Goal: Task Accomplishment & Management: Manage account settings

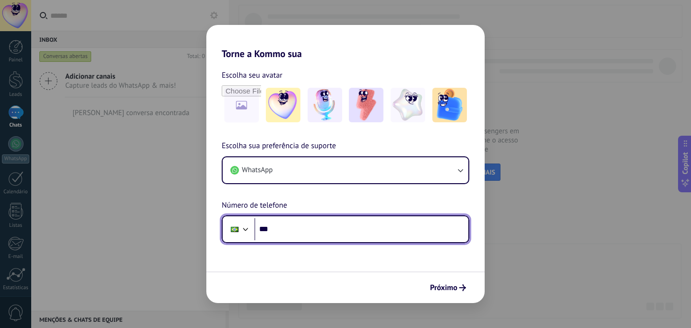
click at [304, 235] on input "***" at bounding box center [361, 229] width 214 height 22
paste input "**********"
type input "**********"
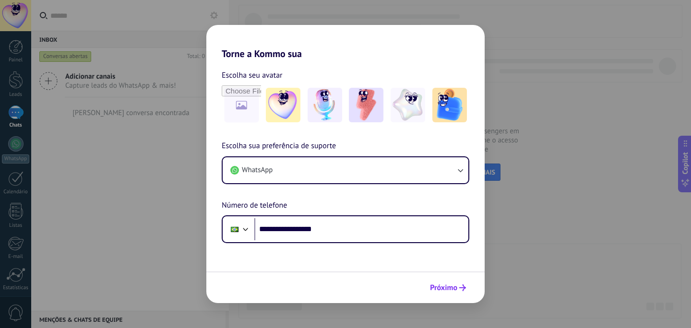
click at [440, 288] on span "Próximo" at bounding box center [443, 288] width 27 height 7
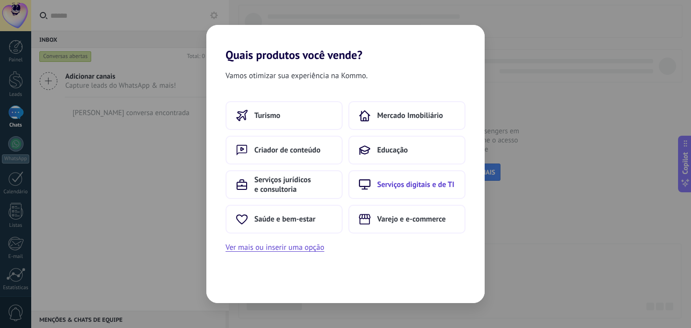
click at [406, 186] on span "Serviços digitais e de TI" at bounding box center [415, 185] width 77 height 10
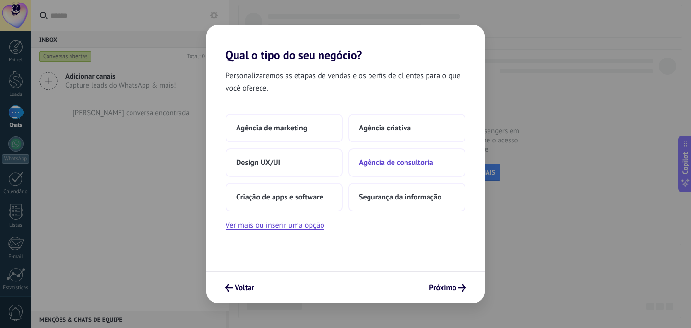
click at [403, 166] on span "Agência de consultoria" at bounding box center [396, 163] width 74 height 10
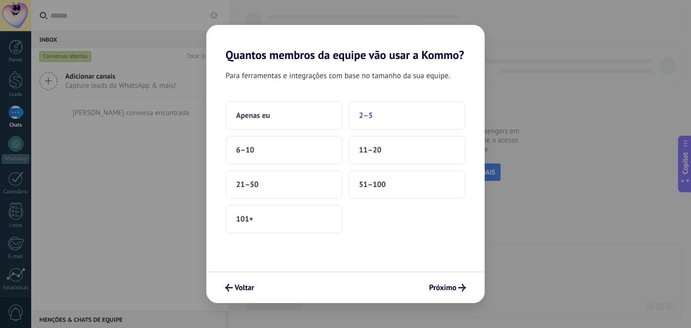
click at [360, 121] on span "2–5" at bounding box center [366, 116] width 14 height 10
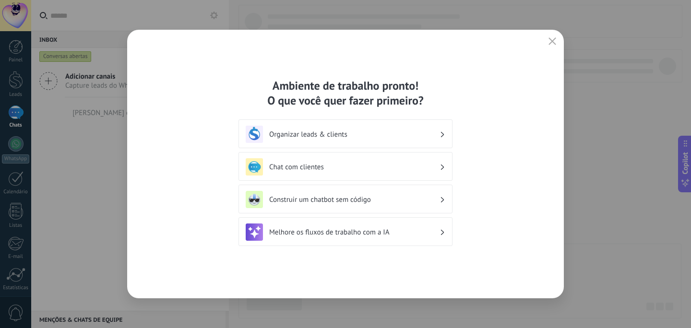
click at [591, 195] on div "Ambiente de trabalho pronto! O que você quer fazer primeiro? Organizar leads & …" at bounding box center [345, 164] width 691 height 328
click at [290, 133] on h3 "Organizar leads & clients" at bounding box center [354, 134] width 170 height 9
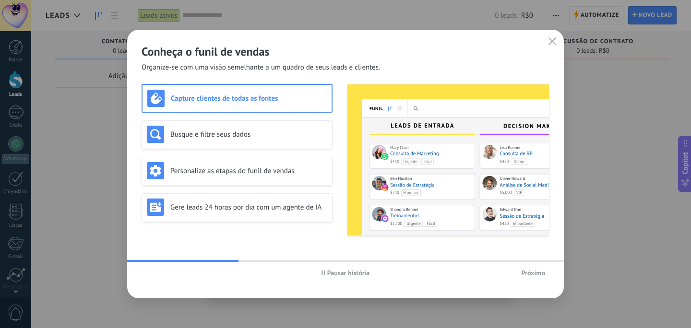
click at [535, 270] on span "Próximo" at bounding box center [533, 273] width 24 height 7
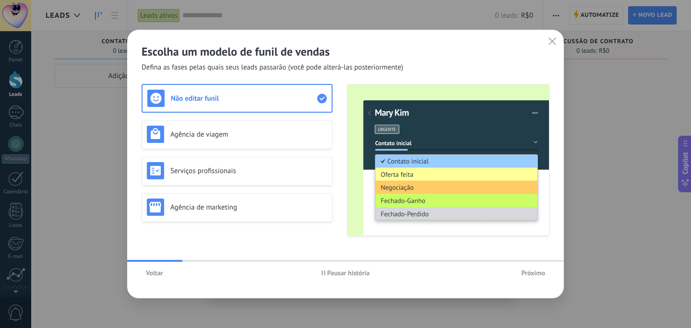
click at [535, 271] on span "Próximo" at bounding box center [533, 273] width 24 height 7
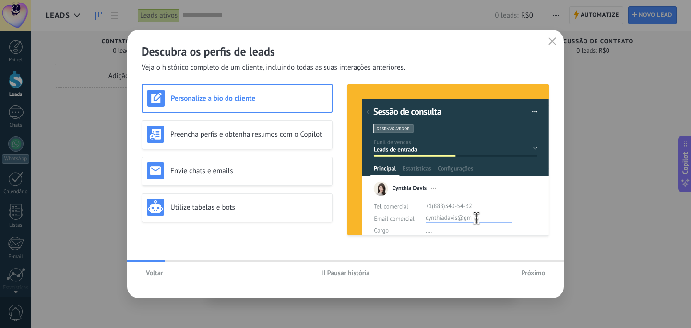
click at [535, 271] on span "Próximo" at bounding box center [533, 273] width 24 height 7
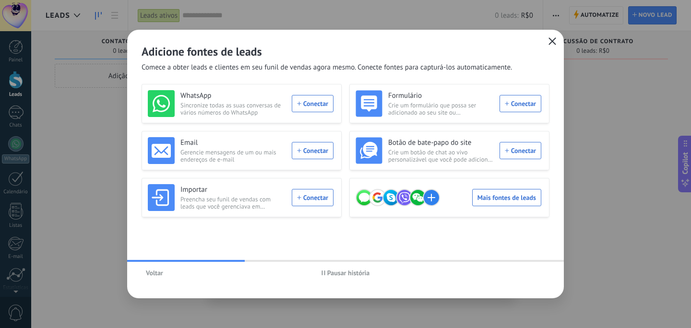
click at [551, 42] on icon "button" at bounding box center [553, 41] width 8 height 8
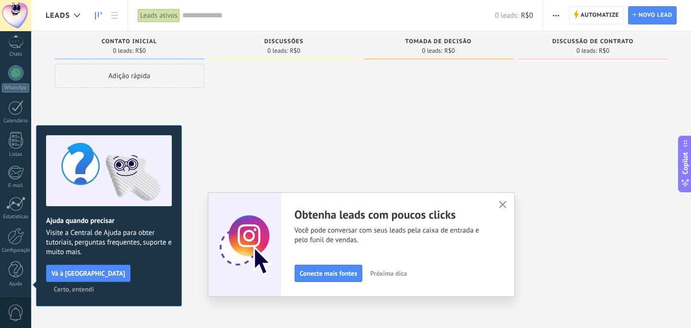
click at [503, 204] on icon "button" at bounding box center [502, 204] width 7 height 7
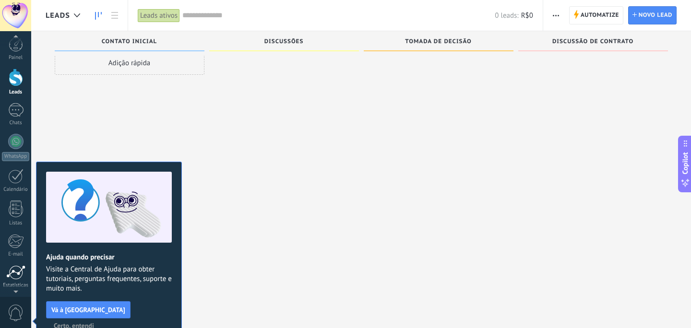
scroll to position [0, 0]
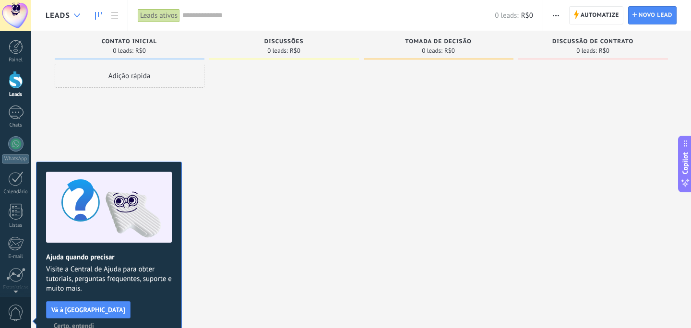
click at [78, 16] on use at bounding box center [77, 15] width 6 height 4
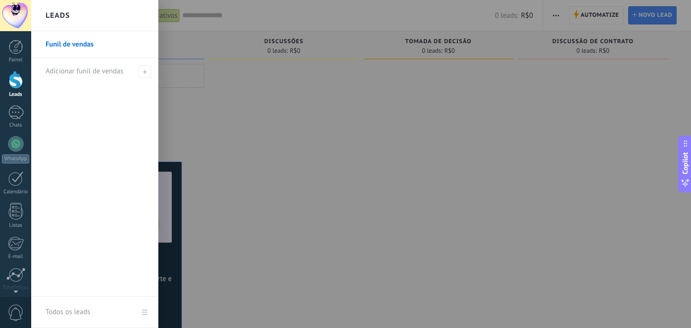
click at [76, 15] on div "Leads" at bounding box center [94, 15] width 127 height 31
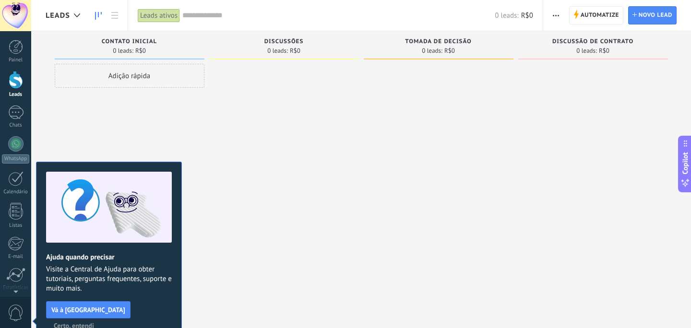
click at [76, 15] on icon at bounding box center [77, 15] width 6 height 4
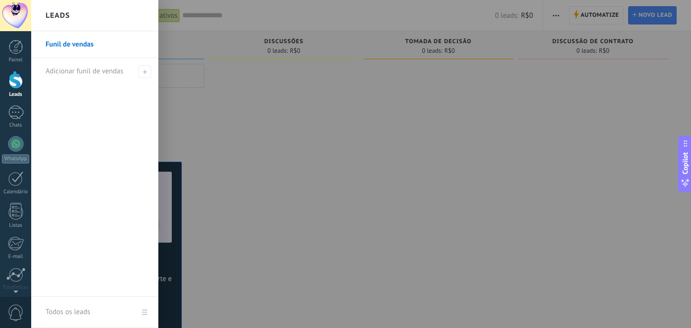
click at [76, 15] on div "Leads" at bounding box center [94, 15] width 127 height 31
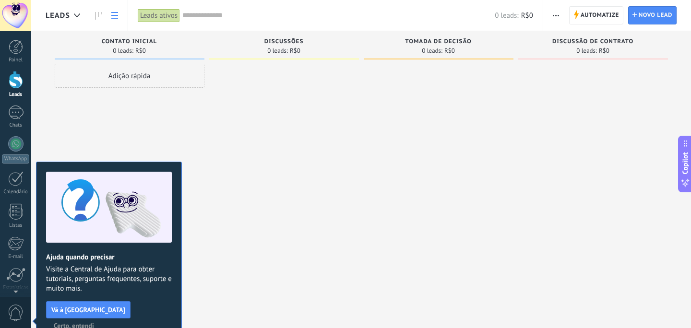
click at [117, 16] on icon at bounding box center [114, 15] width 7 height 7
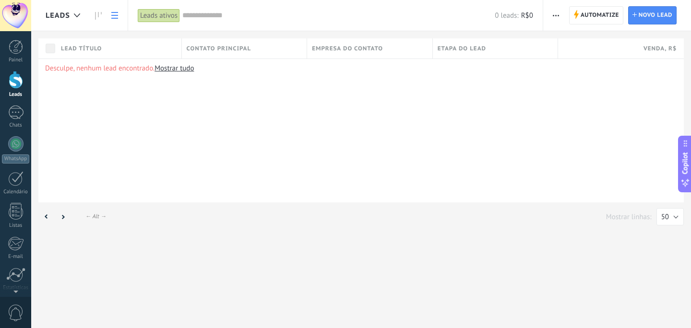
click at [117, 16] on icon at bounding box center [114, 15] width 7 height 7
click at [14, 51] on div at bounding box center [16, 47] width 14 height 14
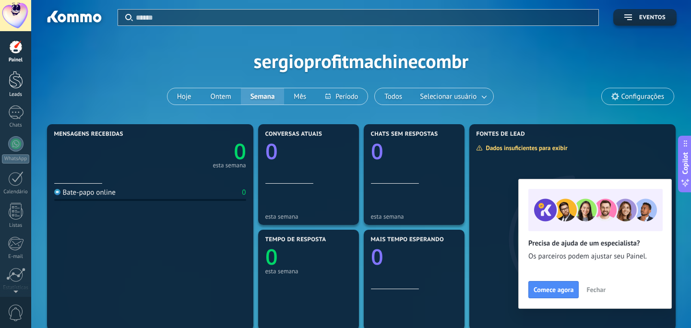
click at [13, 88] on div at bounding box center [16, 80] width 14 height 18
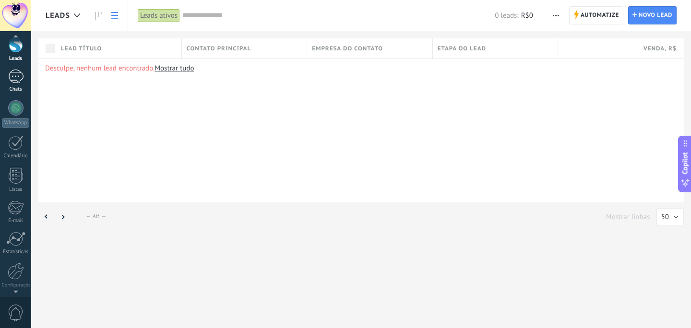
scroll to position [37, 0]
click at [18, 109] on div at bounding box center [15, 106] width 15 height 15
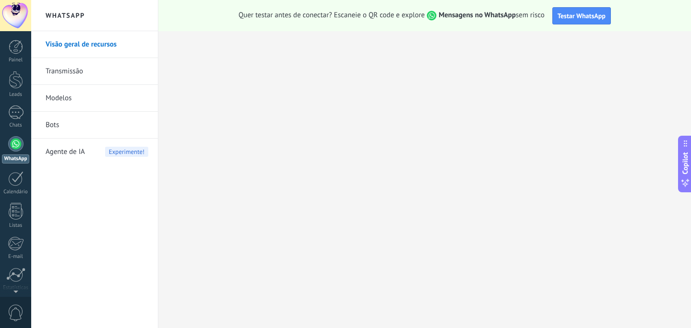
click at [21, 17] on div at bounding box center [15, 15] width 31 height 31
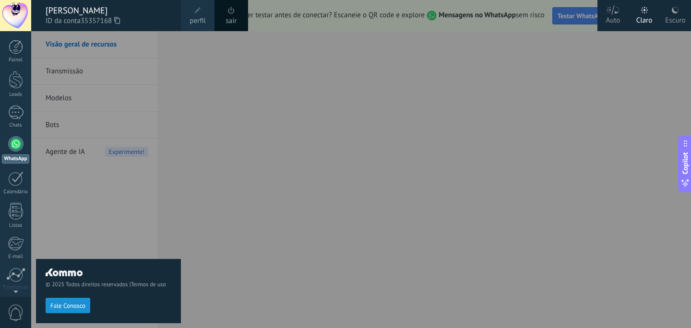
click at [201, 241] on div at bounding box center [376, 164] width 691 height 328
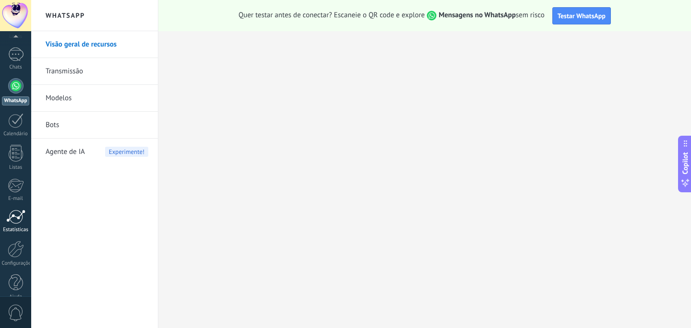
scroll to position [71, 0]
click at [16, 239] on div at bounding box center [16, 236] width 16 height 17
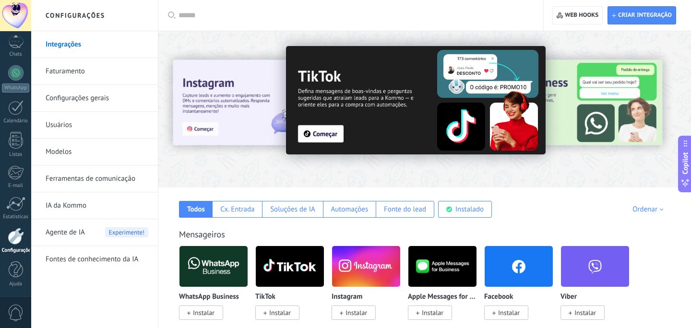
click at [109, 176] on link "Ferramentas de comunicação" at bounding box center [97, 179] width 103 height 27
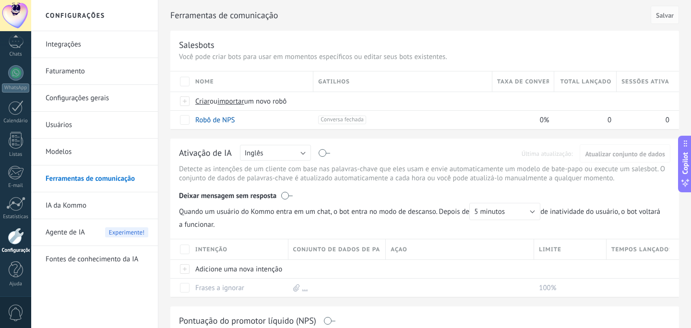
click at [65, 45] on link "Integrações" at bounding box center [97, 44] width 103 height 27
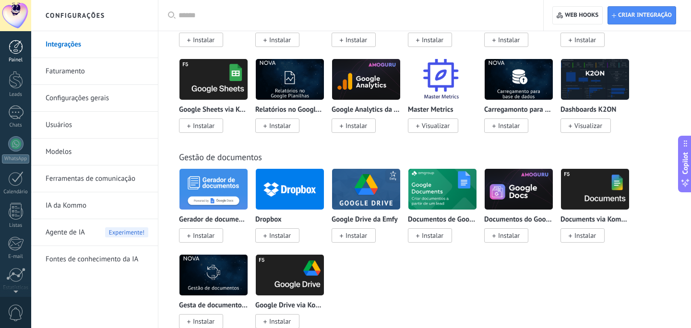
click at [13, 51] on div at bounding box center [16, 47] width 14 height 14
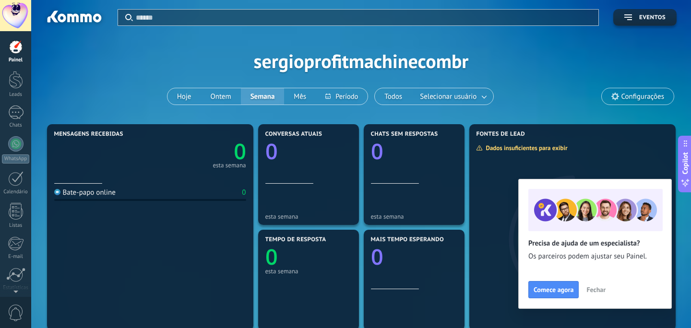
click at [15, 5] on div at bounding box center [15, 15] width 31 height 31
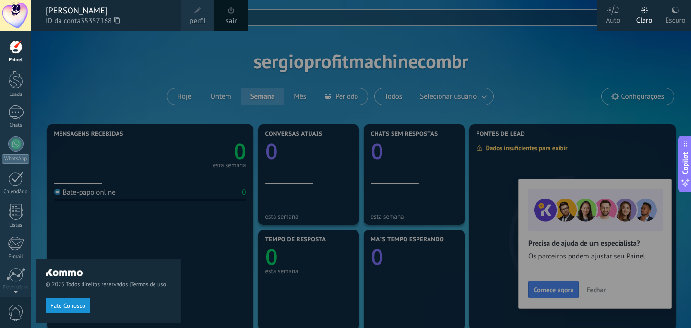
click at [199, 14] on span at bounding box center [198, 10] width 11 height 11
